Goal: Navigation & Orientation: Go to known website

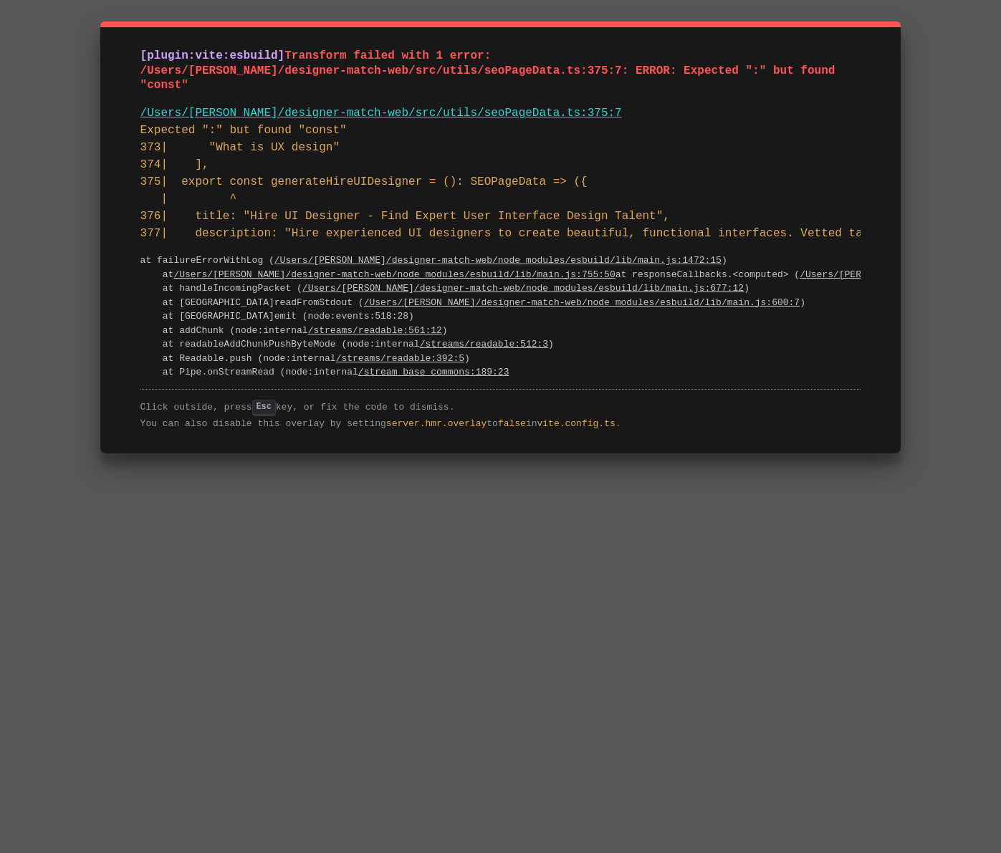
drag, startPoint x: 519, startPoint y: 381, endPoint x: 115, endPoint y: 32, distance: 534.2
click at [115, 31] on div "[plugin:vite:esbuild] Transform failed with 1 error: /Users/daniellethompson/de…" at bounding box center [500, 237] width 801 height 432
